Goal: Answer question/provide support

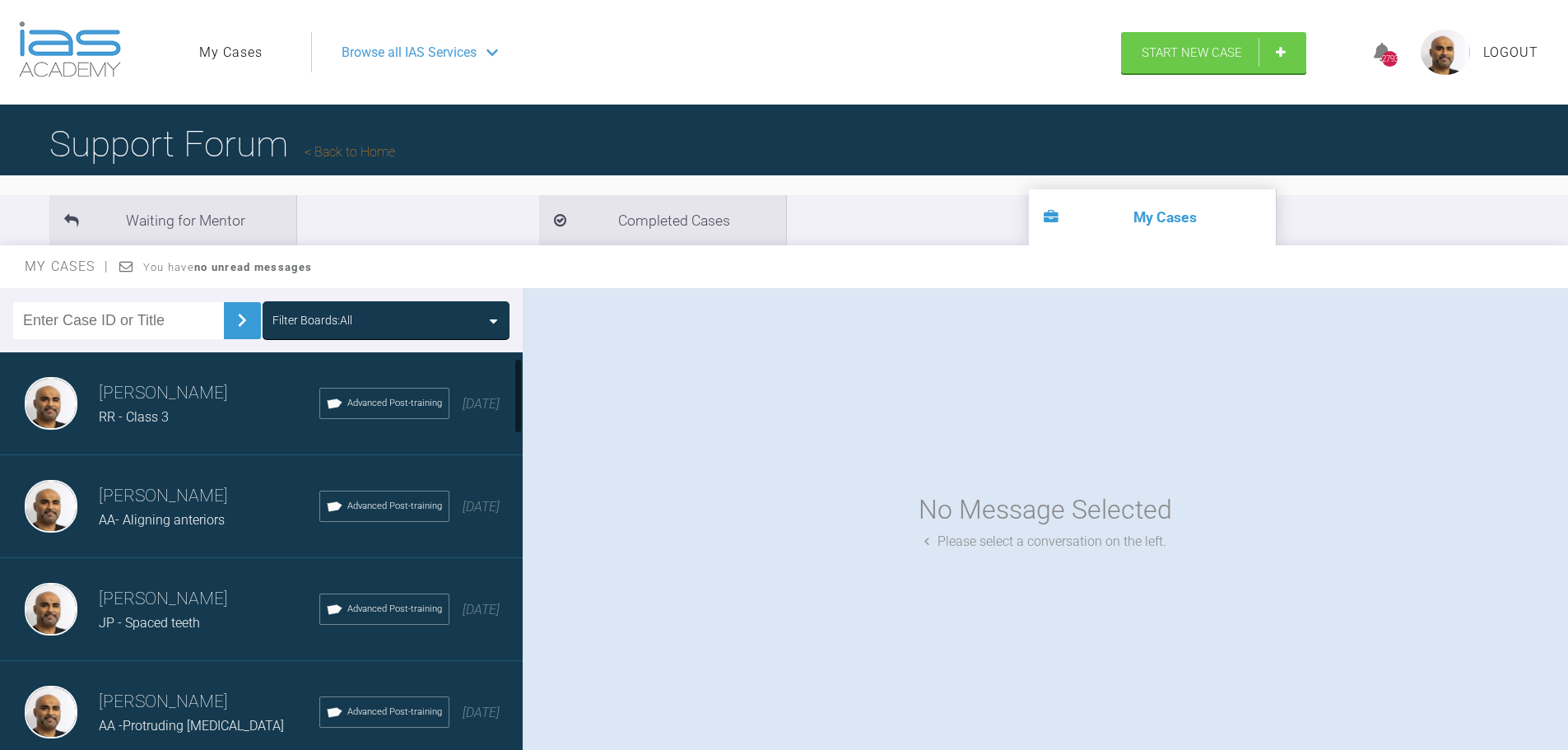
scroll to position [82, 0]
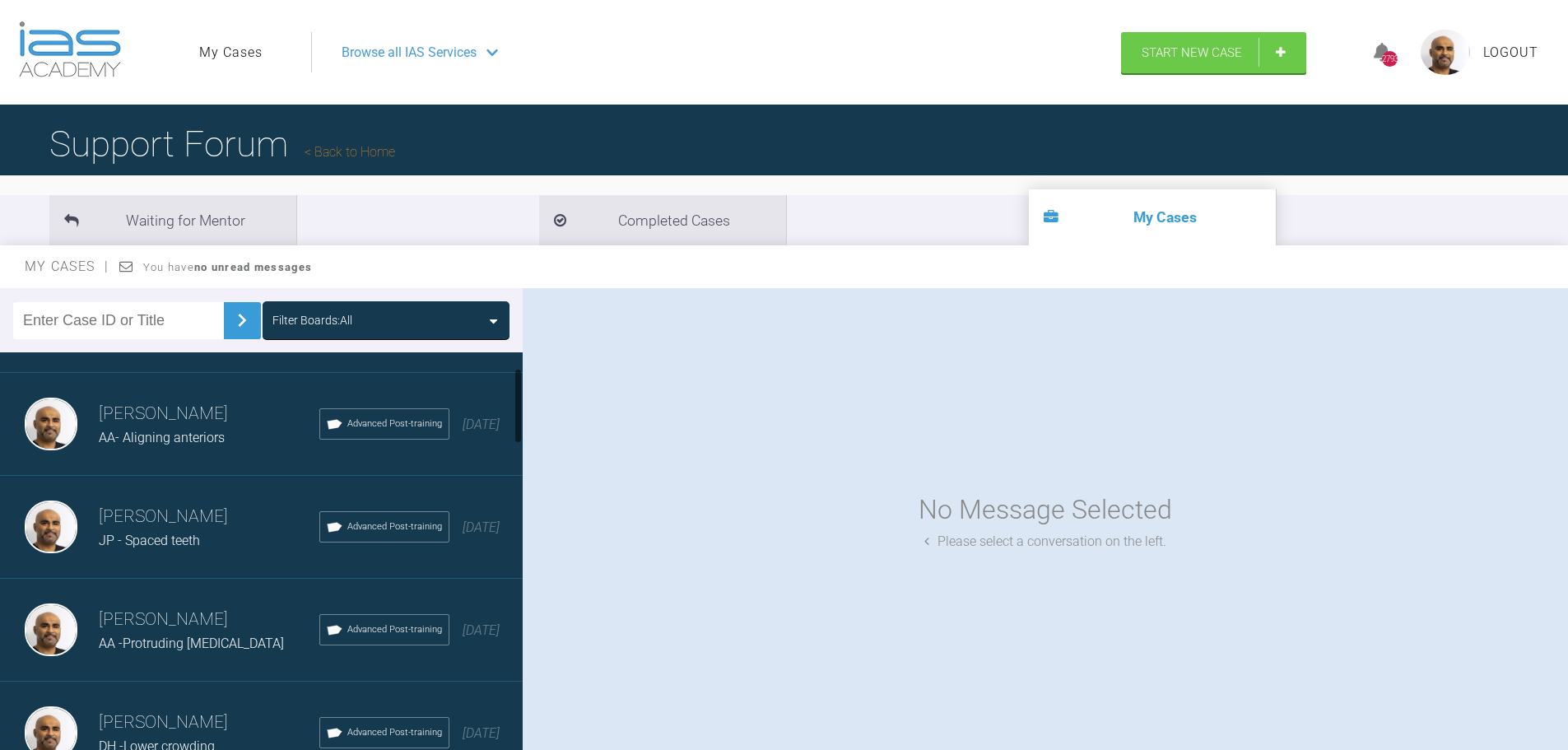
click at [164, 432] on span "AA- Aligning anteriors" at bounding box center [162, 438] width 126 height 16
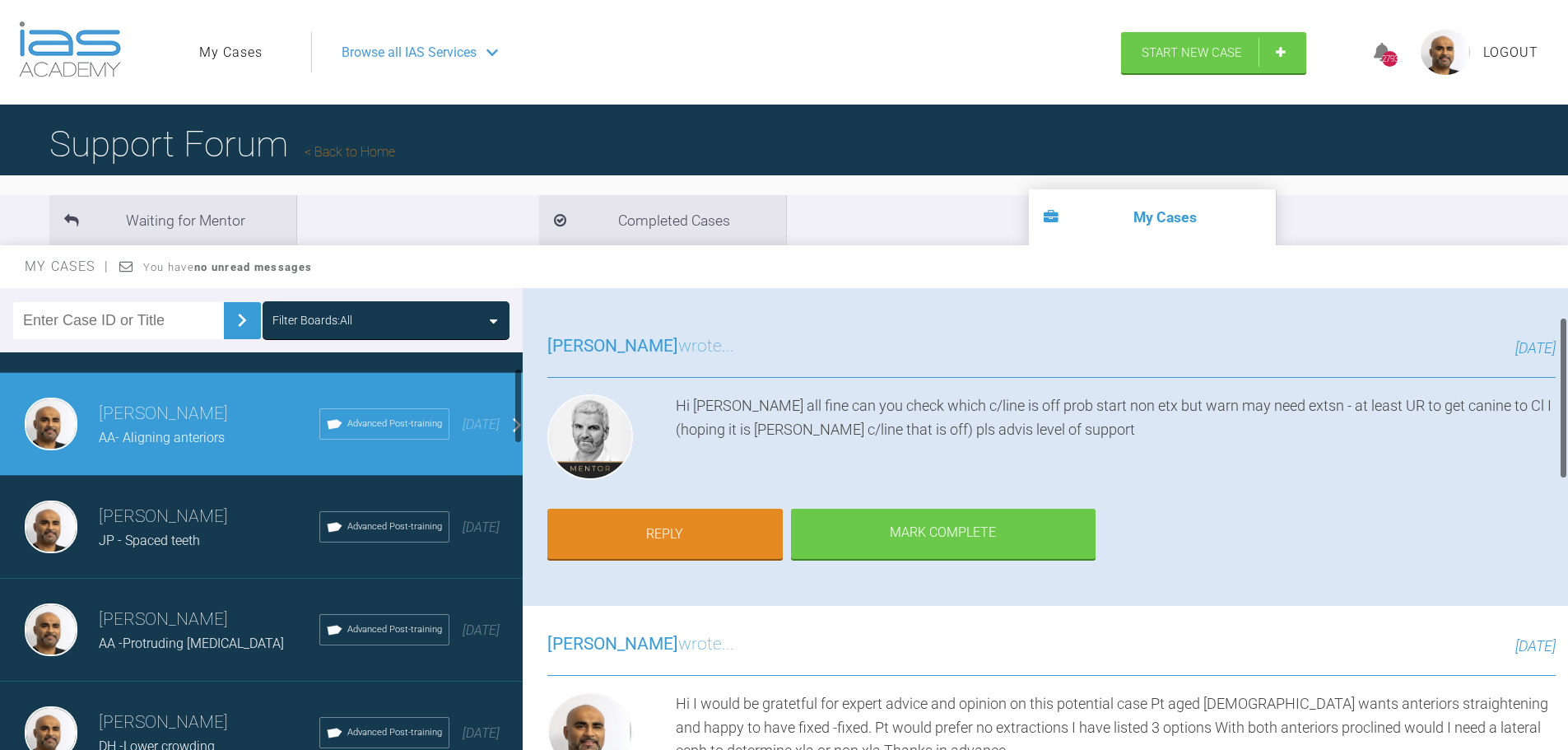
click at [186, 617] on h3 "[PERSON_NAME]" at bounding box center [209, 620] width 220 height 28
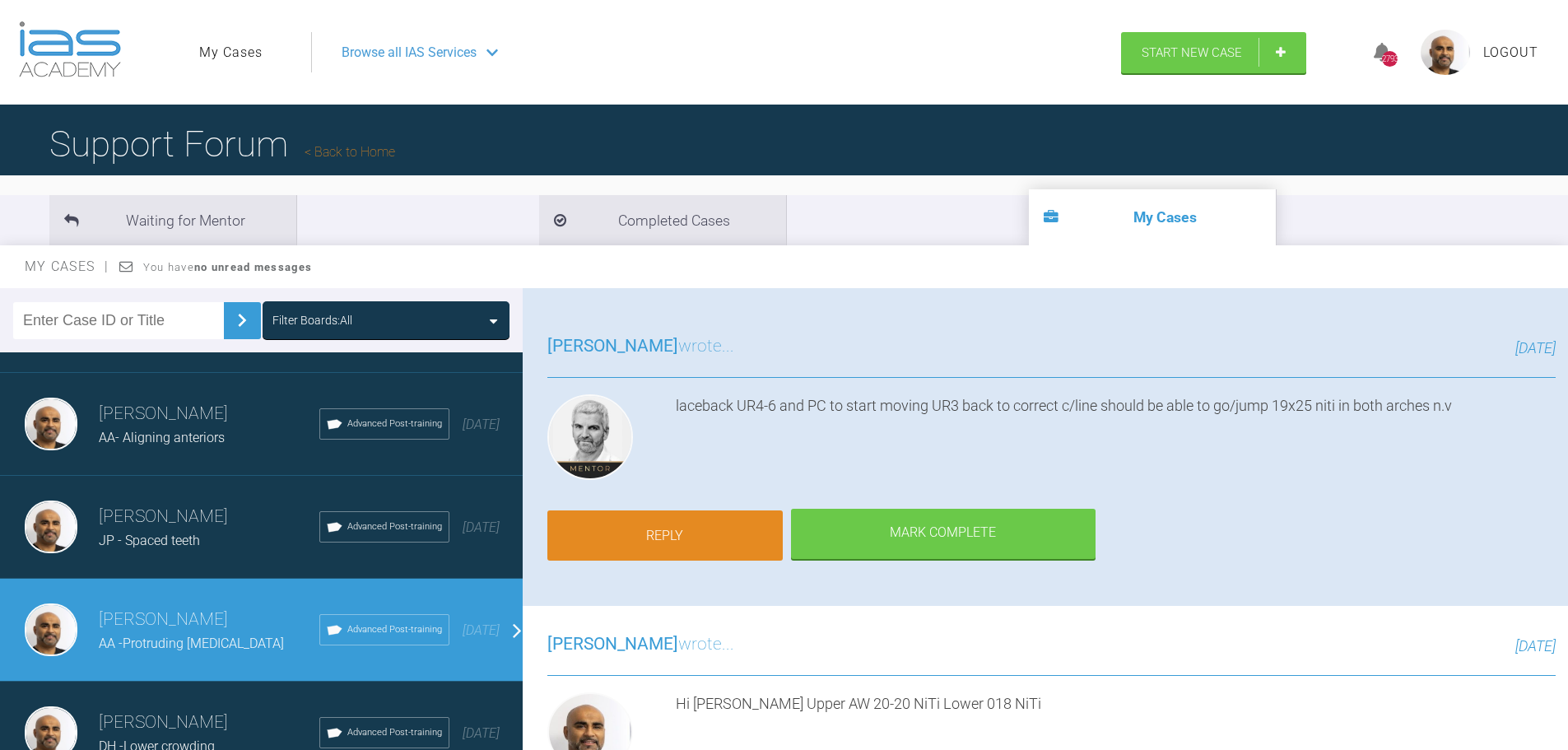
click at [731, 529] on link "Reply" at bounding box center [665, 536] width 235 height 51
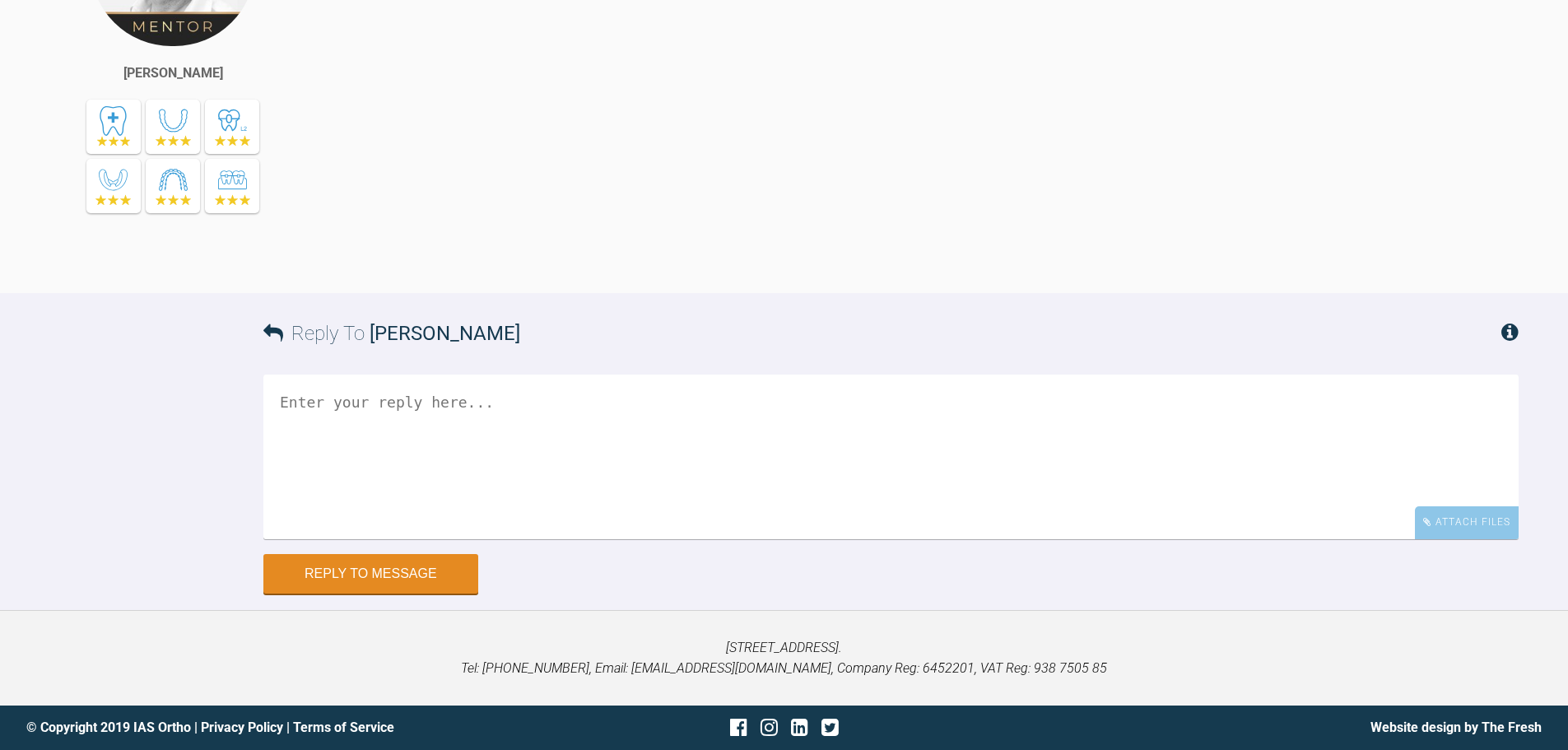
scroll to position [7764, 0]
click at [411, 391] on textarea at bounding box center [891, 457] width 1256 height 165
click at [345, 414] on textarea "Hi [PERSON_NAME] AW" at bounding box center [891, 457] width 1256 height 165
drag, startPoint x: 453, startPoint y: 414, endPoint x: 451, endPoint y: 423, distance: 9.2
click at [453, 415] on textarea "Hi [PERSON_NAME] Upper AW" at bounding box center [891, 457] width 1256 height 165
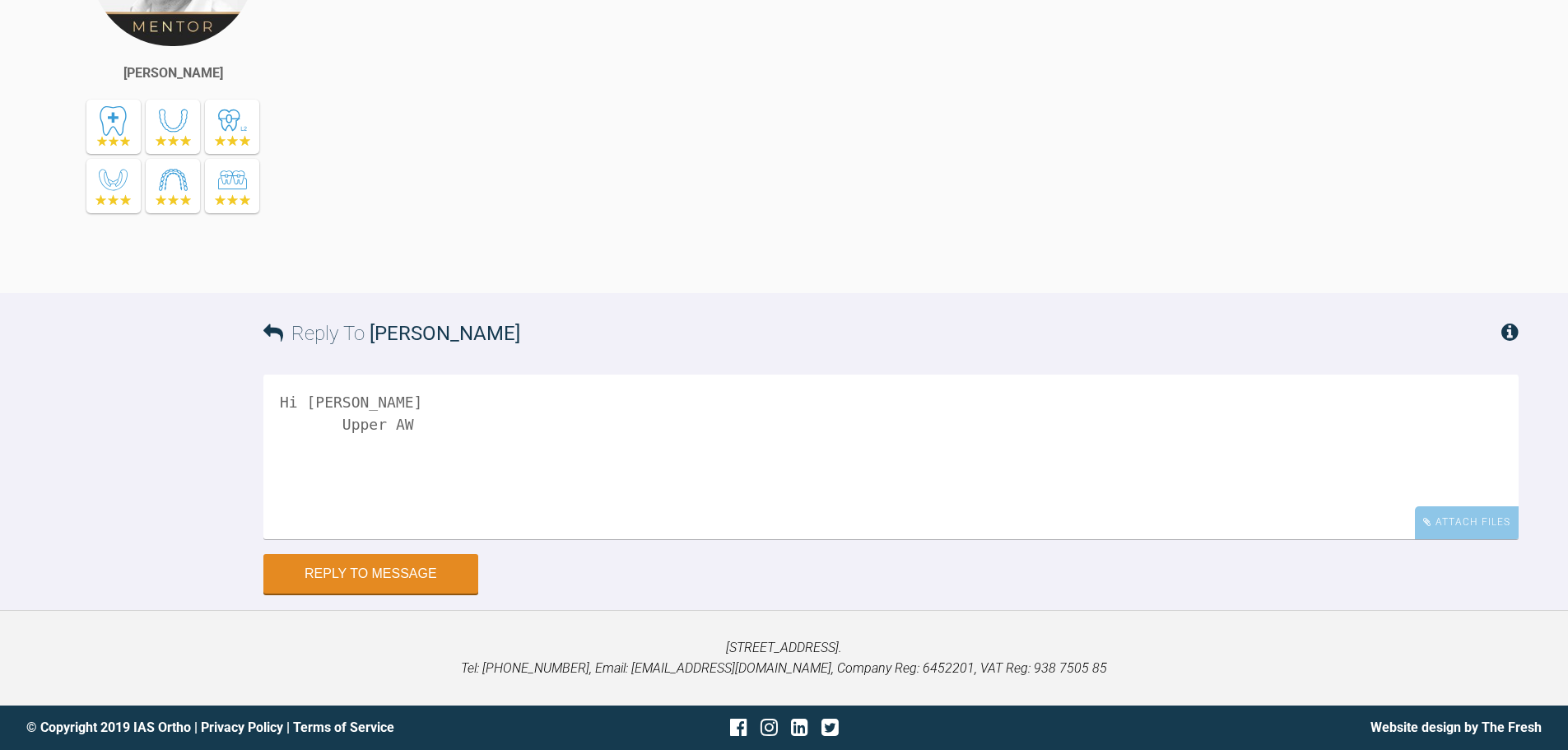
click at [451, 423] on textarea "Hi [PERSON_NAME] Upper AW" at bounding box center [891, 457] width 1256 height 165
click at [437, 431] on textarea "Hi [PERSON_NAME] Upper AW" at bounding box center [891, 457] width 1256 height 165
drag, startPoint x: 419, startPoint y: 425, endPoint x: 419, endPoint y: 458, distance: 33.0
click at [419, 426] on textarea "Hi [PERSON_NAME] Upper AW" at bounding box center [891, 457] width 1256 height 165
drag, startPoint x: 418, startPoint y: 444, endPoint x: 277, endPoint y: 472, distance: 143.8
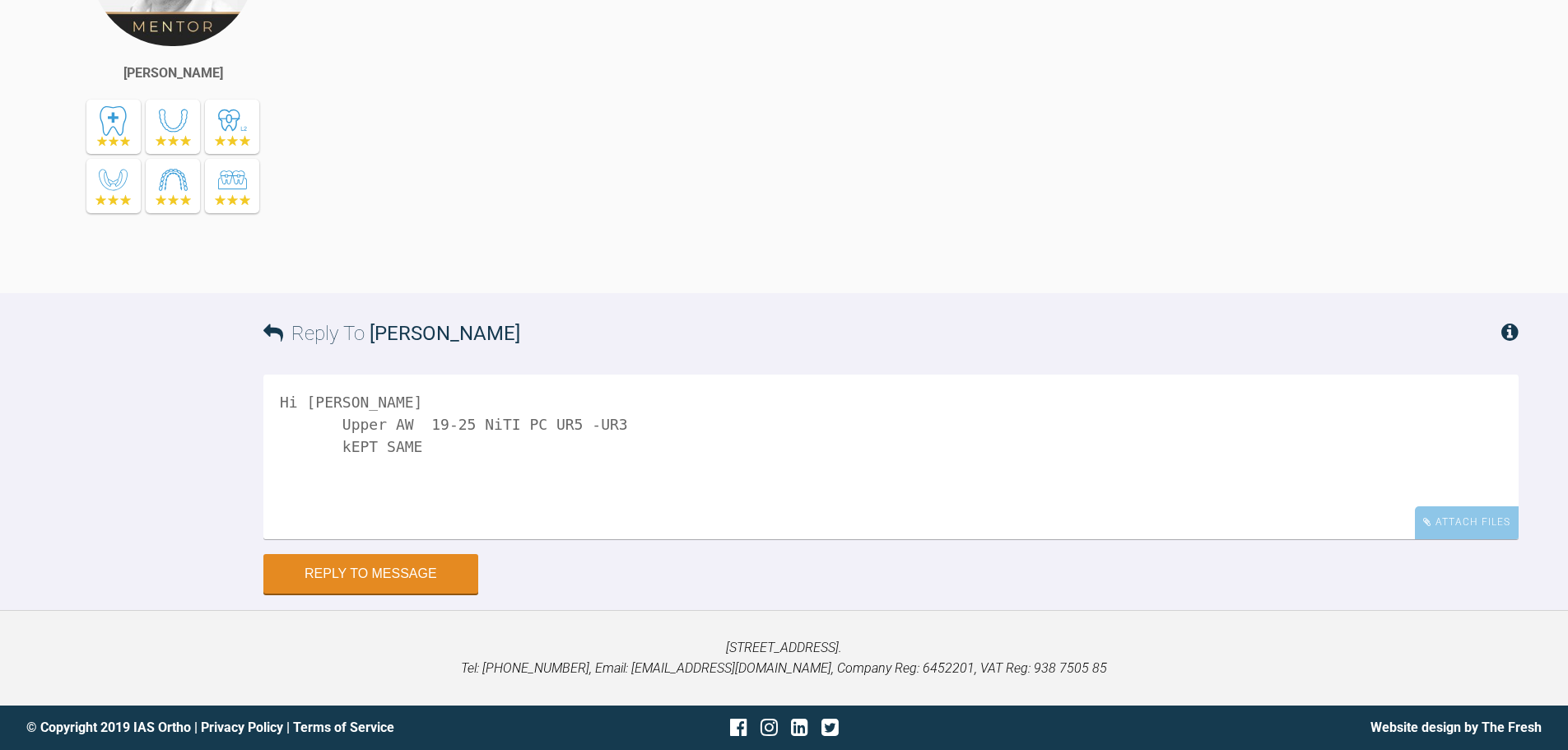
click at [340, 442] on textarea "Hi [PERSON_NAME] Upper AW 19-25 NiTI PC UR5 -UR3 kEPT SAME" at bounding box center [891, 457] width 1256 height 165
click at [460, 447] on textarea "Hi [PERSON_NAME] Upper AW 19-25 NiTI PC UR5 -UR3 Kept same AW 18Niti" at bounding box center [891, 457] width 1256 height 165
click at [508, 456] on textarea "Hi [PERSON_NAME] Upper AW 19-25 NiTI PC UR5 -UR3 Kept same AW 18 Niti" at bounding box center [891, 457] width 1256 height 165
click at [640, 425] on textarea "Hi [PERSON_NAME] Upper AW 19-25 NiTI PC UR5 -UR3 Kept same AW 18 Niti as LL4 st…" at bounding box center [891, 457] width 1256 height 165
type textarea "Hi [PERSON_NAME] Upper AW 19-25 NiTI PC UR5 -UR3 Kept same AW 18 Niti as LL4 st…"
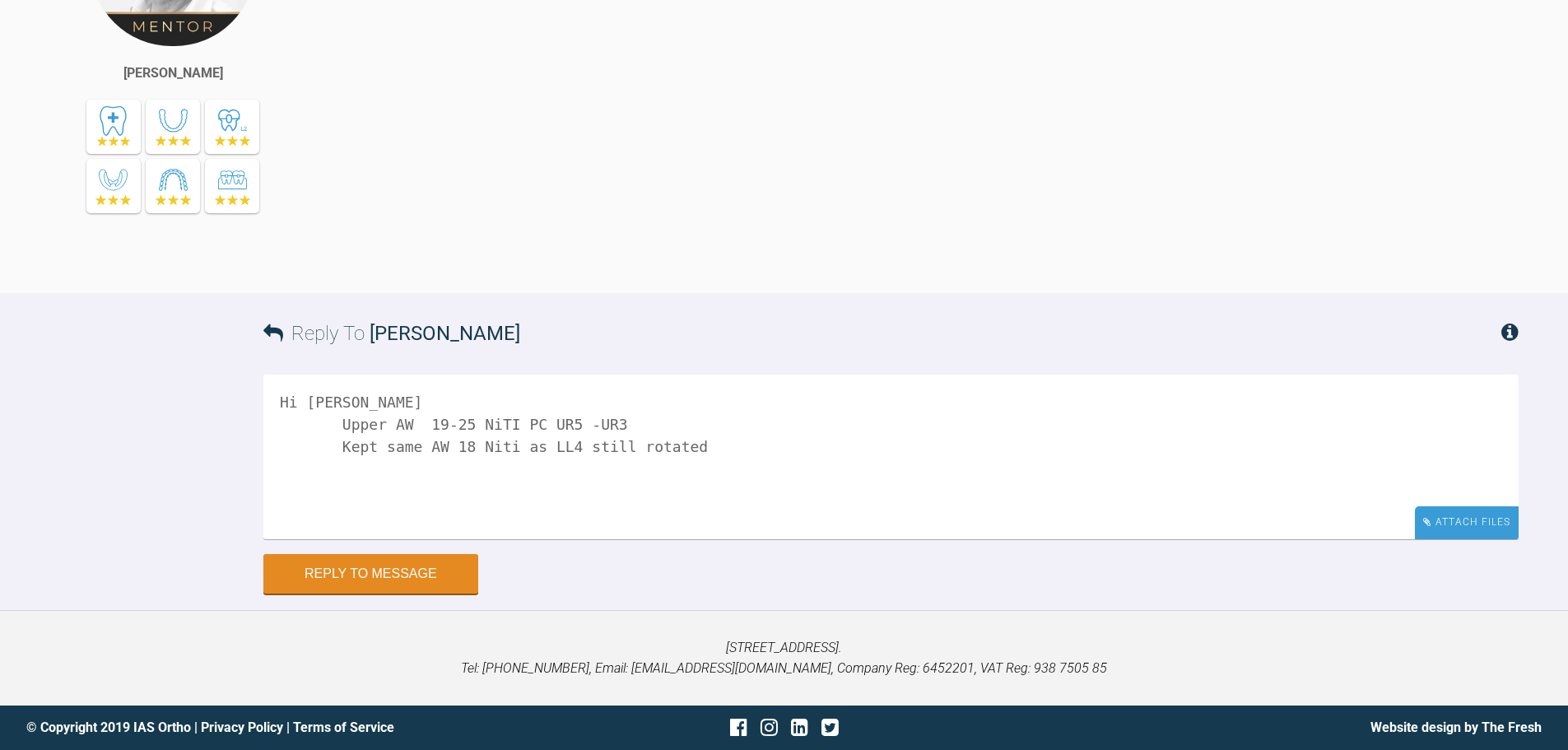
click at [1441, 526] on div "Attach Files" at bounding box center [1466, 522] width 104 height 32
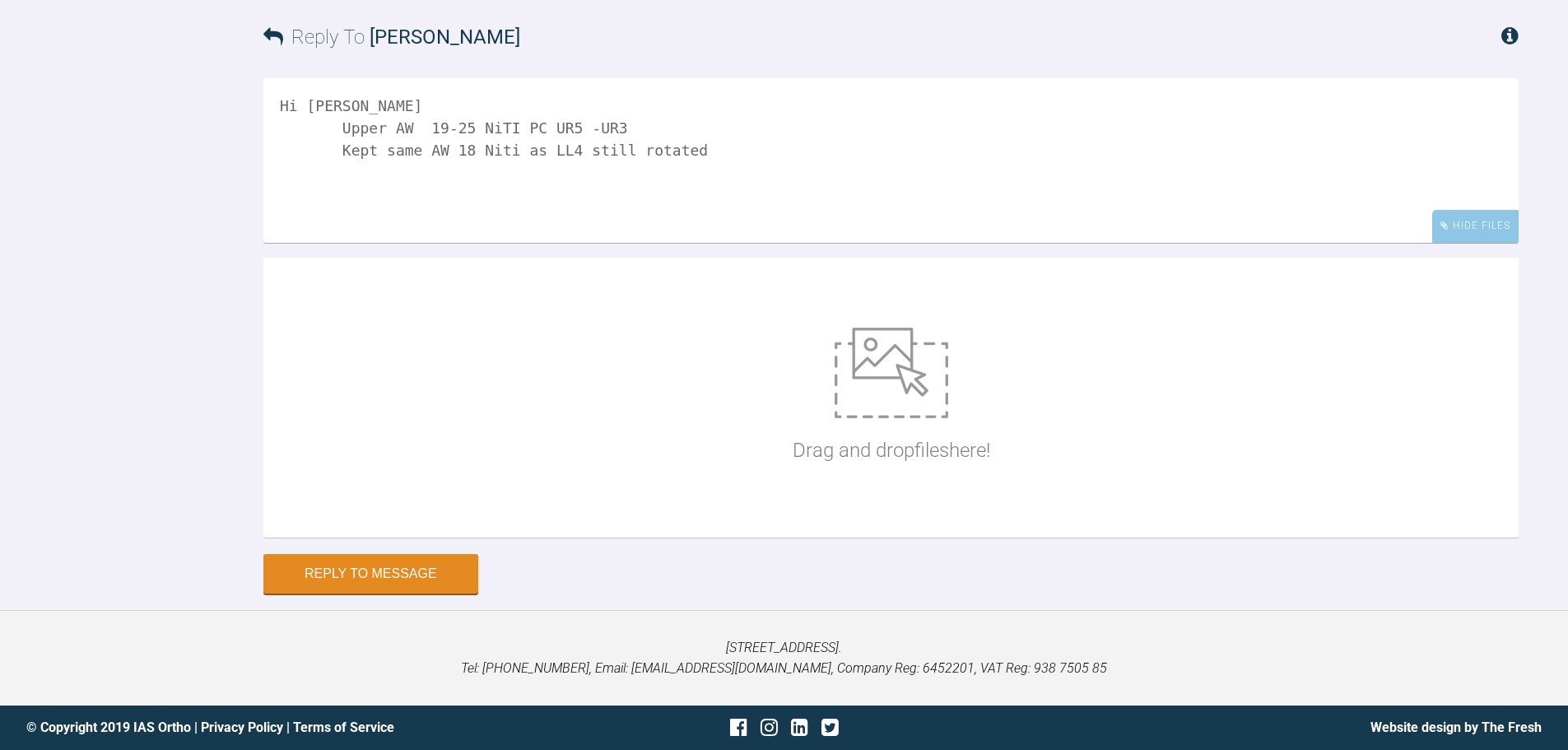
click at [972, 521] on div "Drag and drop files here!" at bounding box center [891, 398] width 198 height 247
type input "C:\fakepath\IMG_0214 - Copy.JPG"
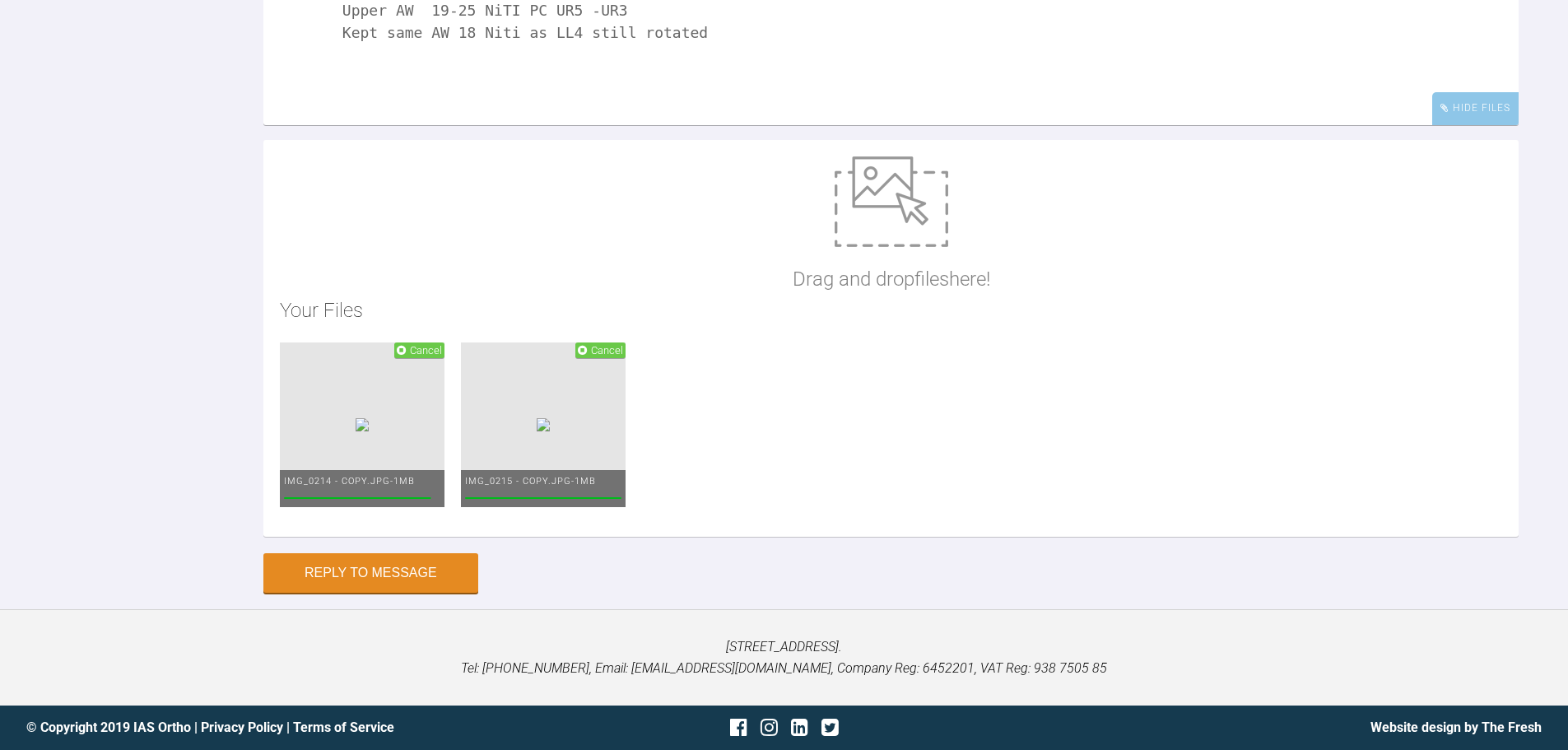
click at [876, 247] on img at bounding box center [891, 201] width 113 height 90
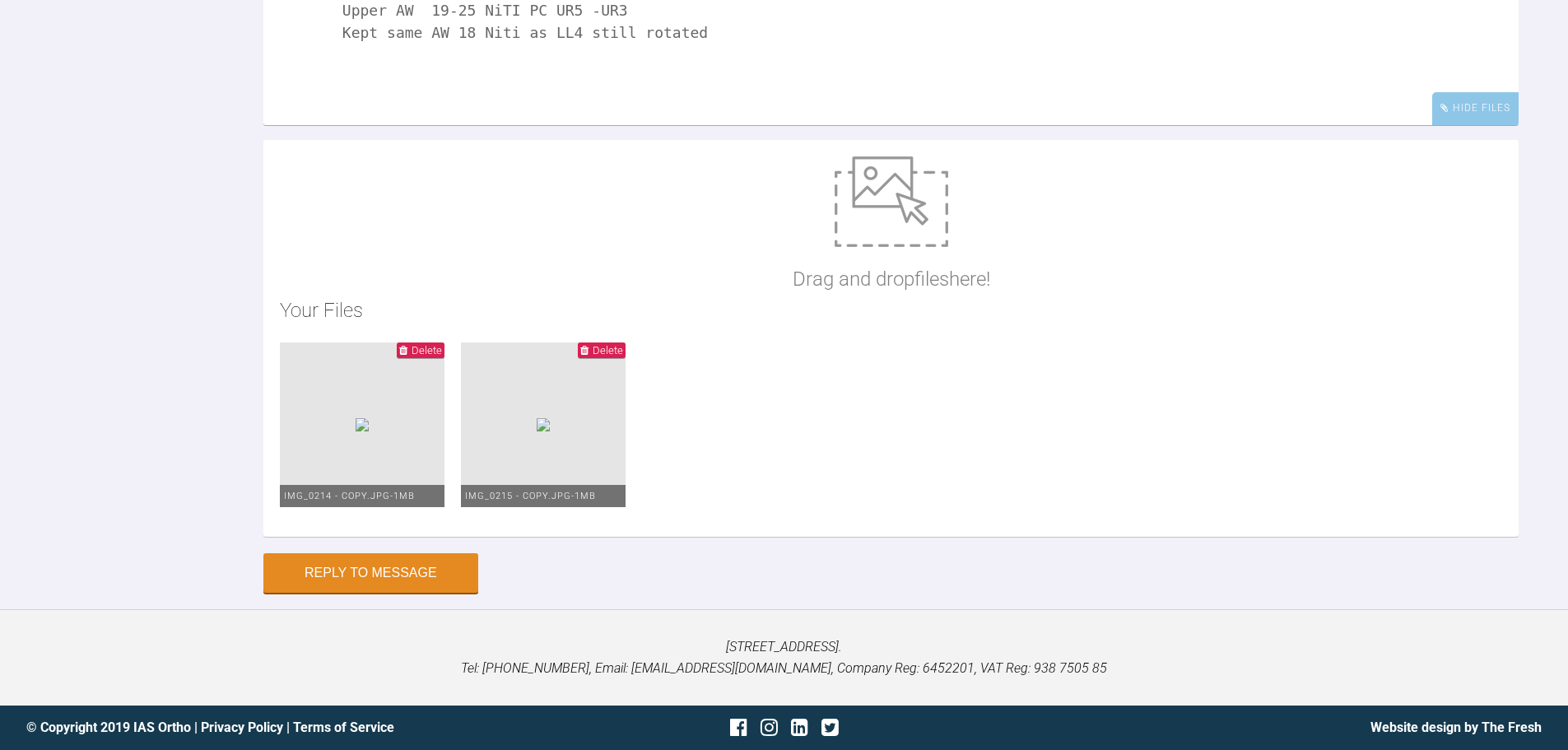
type input "C:\fakepath\IMG_0209 - Copy.JPG"
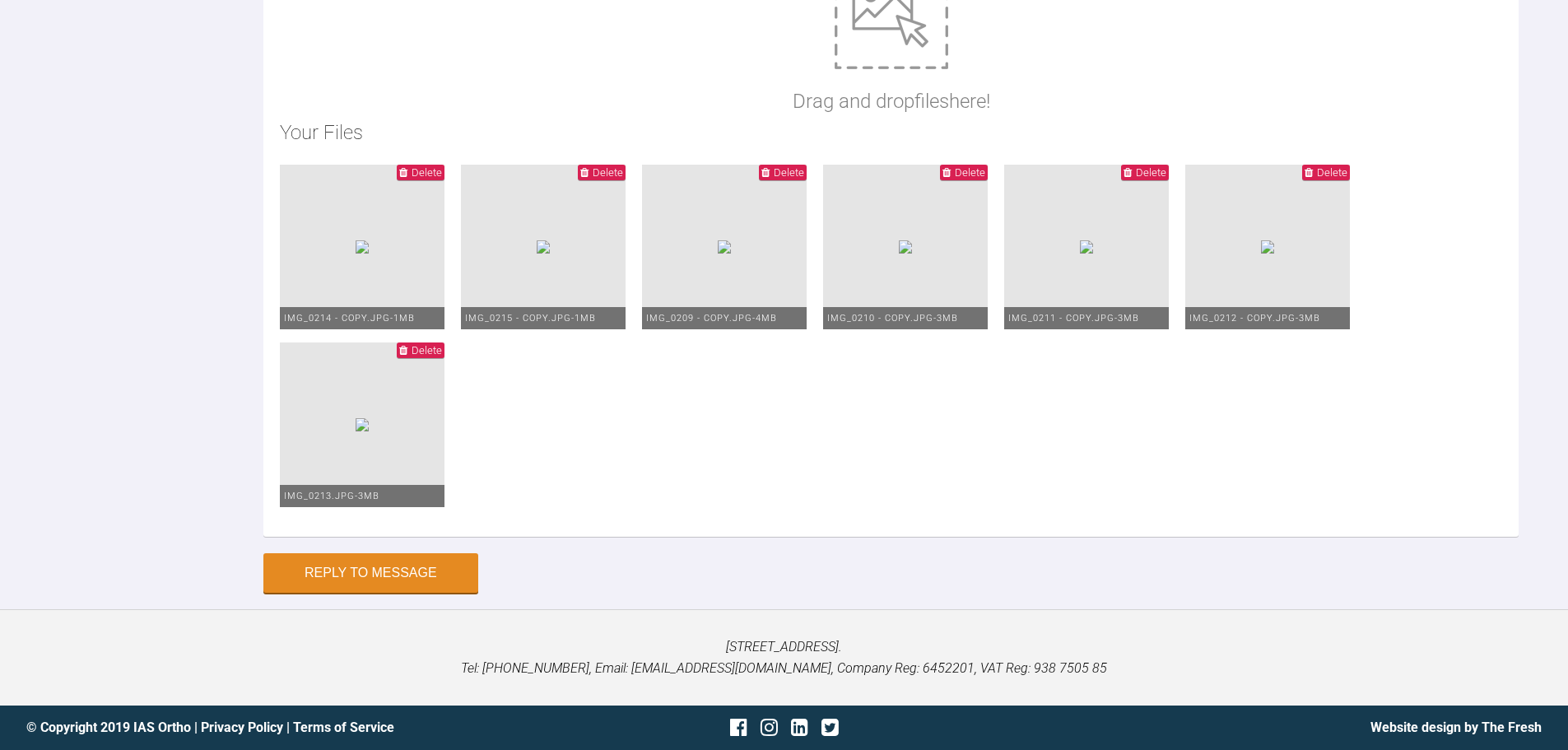
scroll to position [8176, 0]
click at [890, 117] on div "Drag and drop files here!" at bounding box center [891, 47] width 198 height 138
type input "C:\fakepath\IMG_0208 - Copy.JPG"
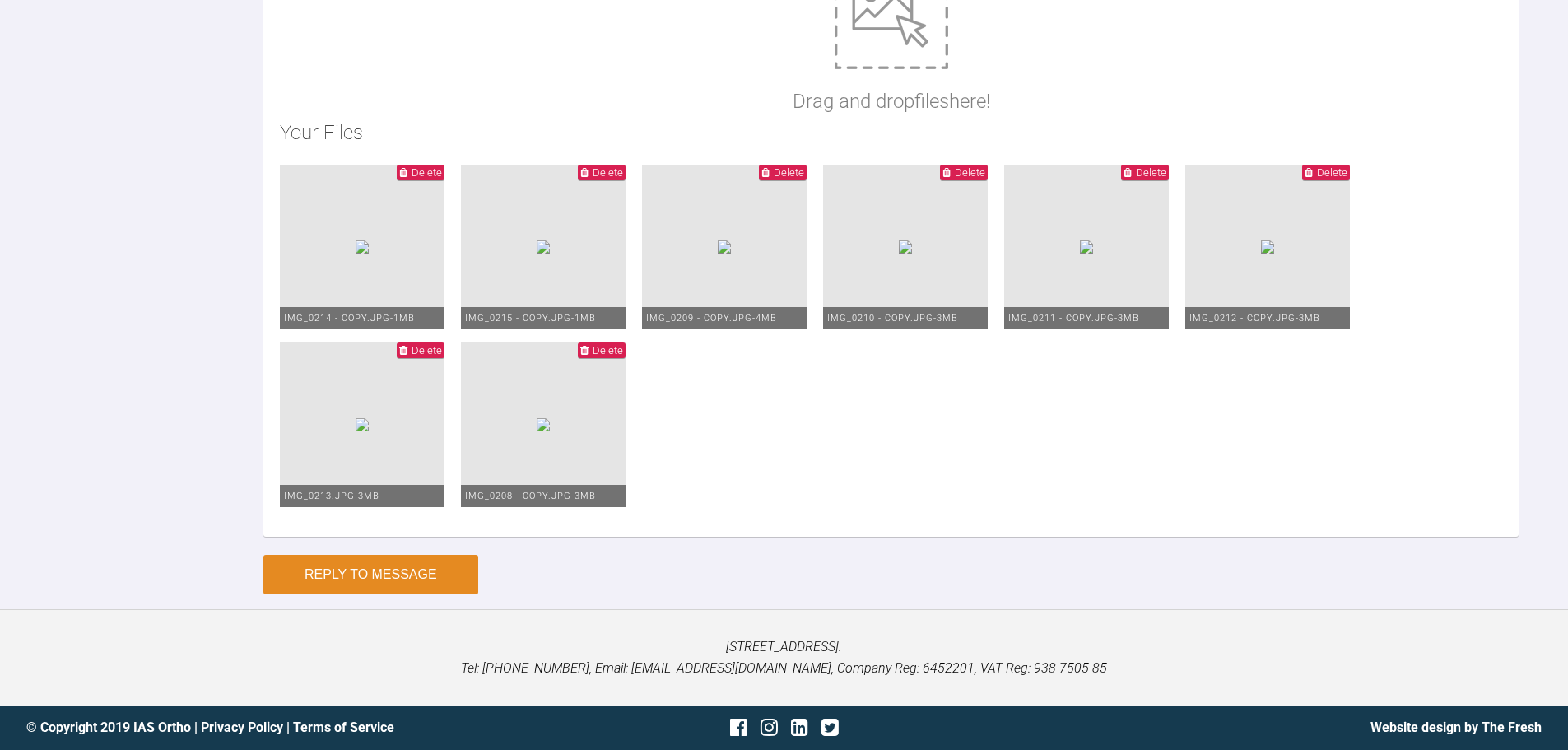
click at [365, 572] on button "Reply to Message" at bounding box center [370, 575] width 215 height 40
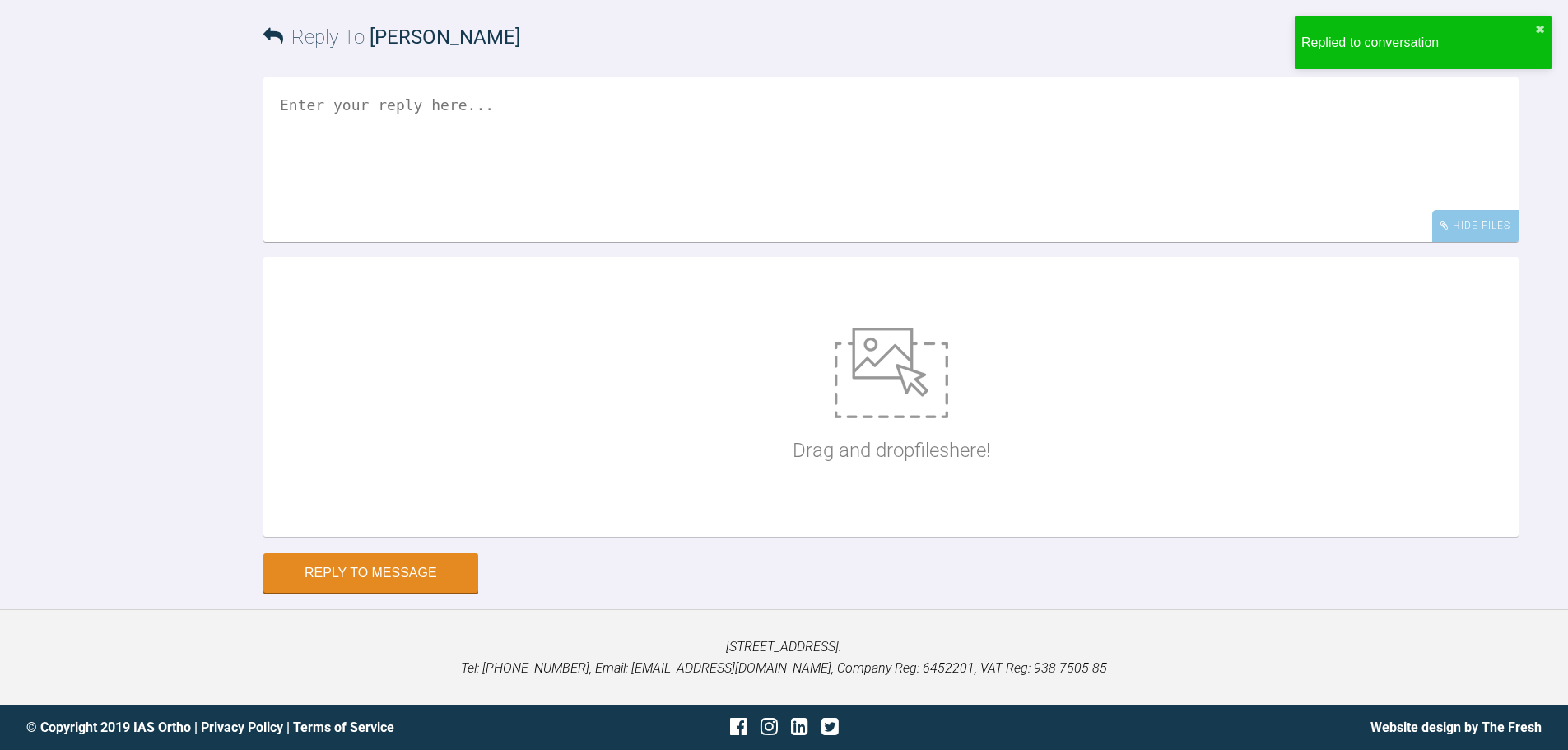
scroll to position [8315, 0]
